Goal: Information Seeking & Learning: Learn about a topic

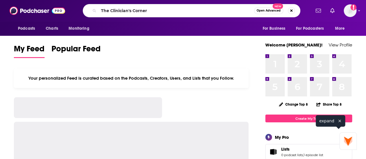
type input "The Clinician's Corner"
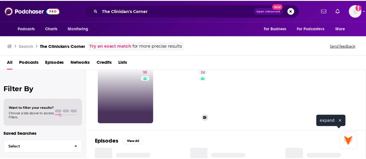
scroll to position [29, 0]
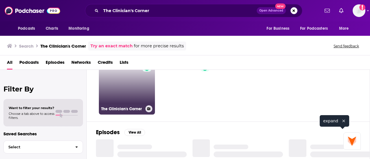
click at [142, 88] on link "35 The Clinician's Corner" at bounding box center [127, 87] width 56 height 56
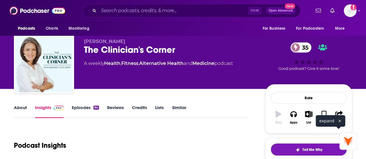
scroll to position [145, 0]
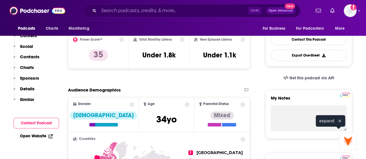
click at [151, 18] on div "Podcast Insights" at bounding box center [129, 2] width 230 height 29
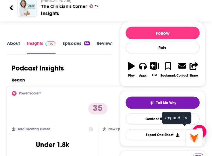
scroll to position [0, 0]
